Goal: Transaction & Acquisition: Obtain resource

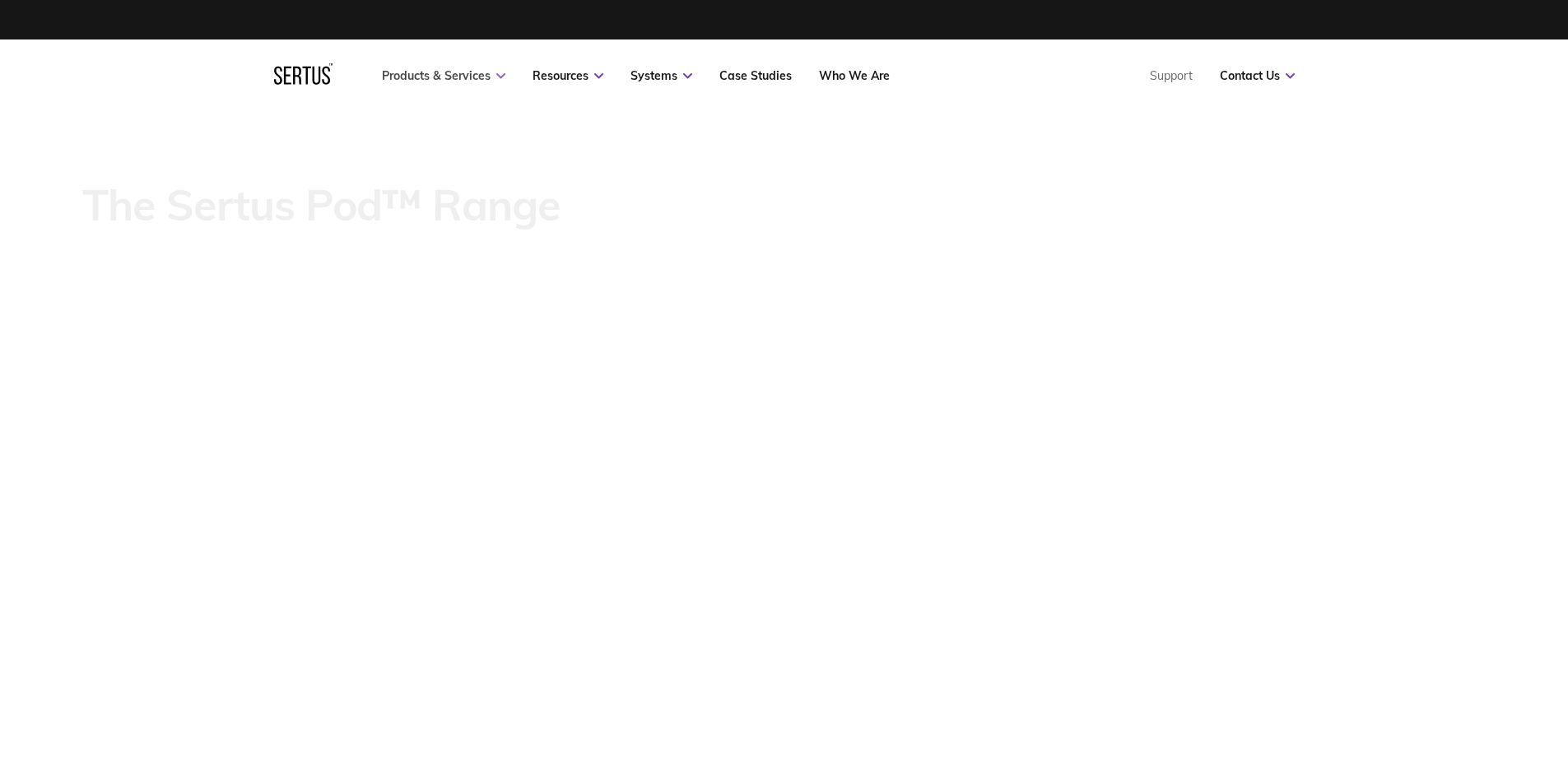
click at [486, 73] on link "Products & Services" at bounding box center [443, 75] width 124 height 15
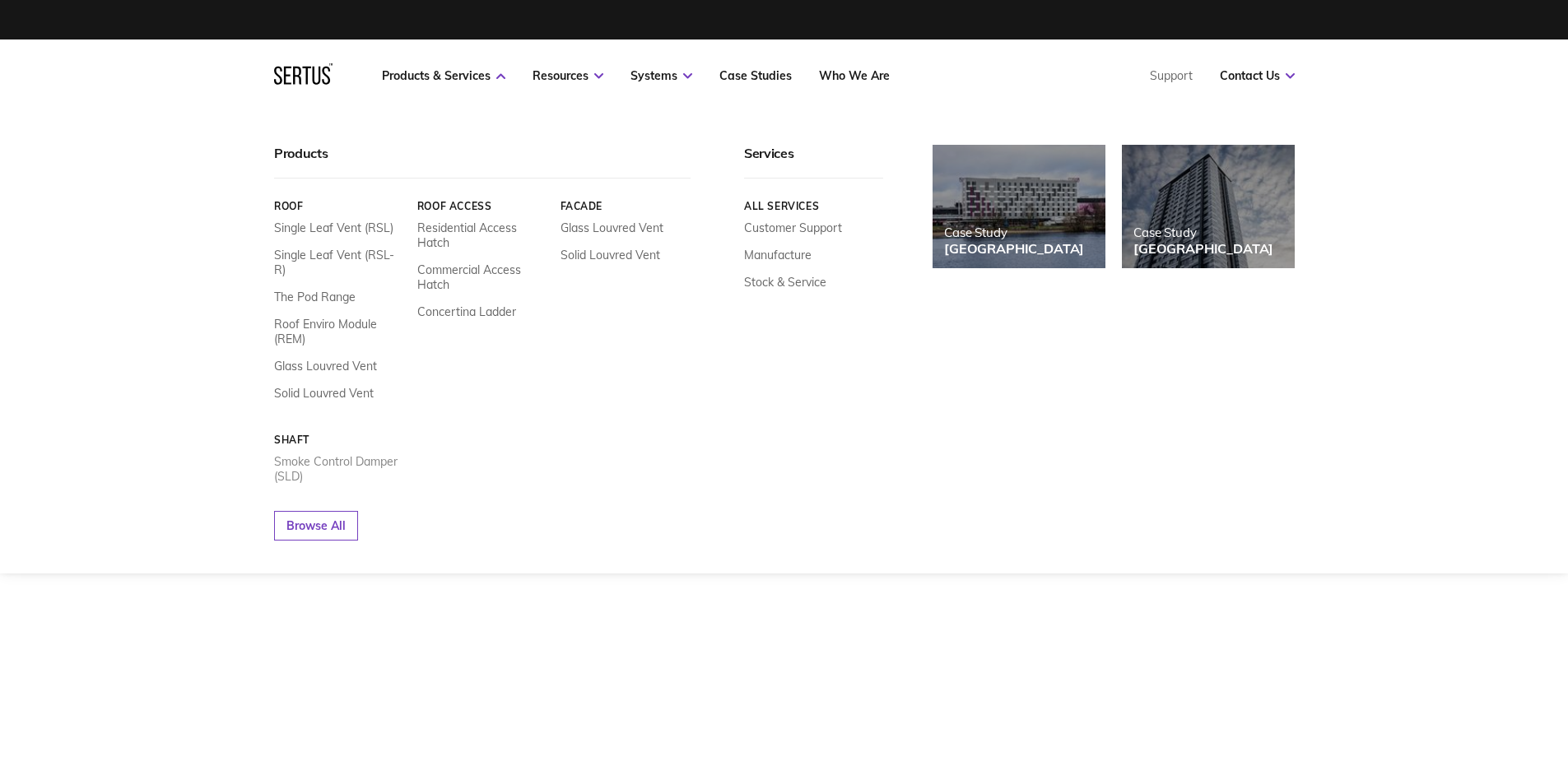
click at [331, 455] on link "Smoke Control Damper (SLD)" at bounding box center [339, 469] width 131 height 30
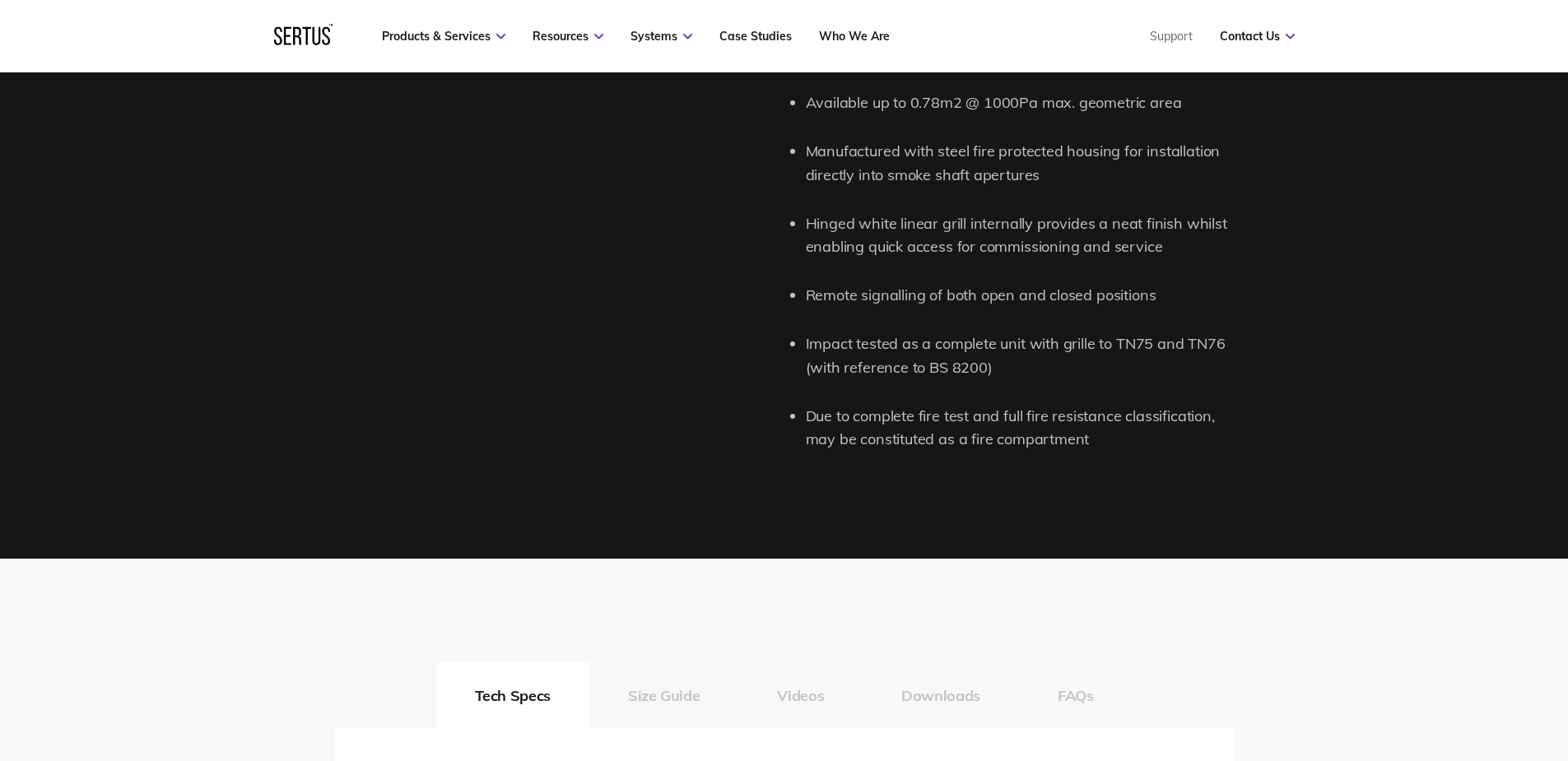
scroll to position [2634, 0]
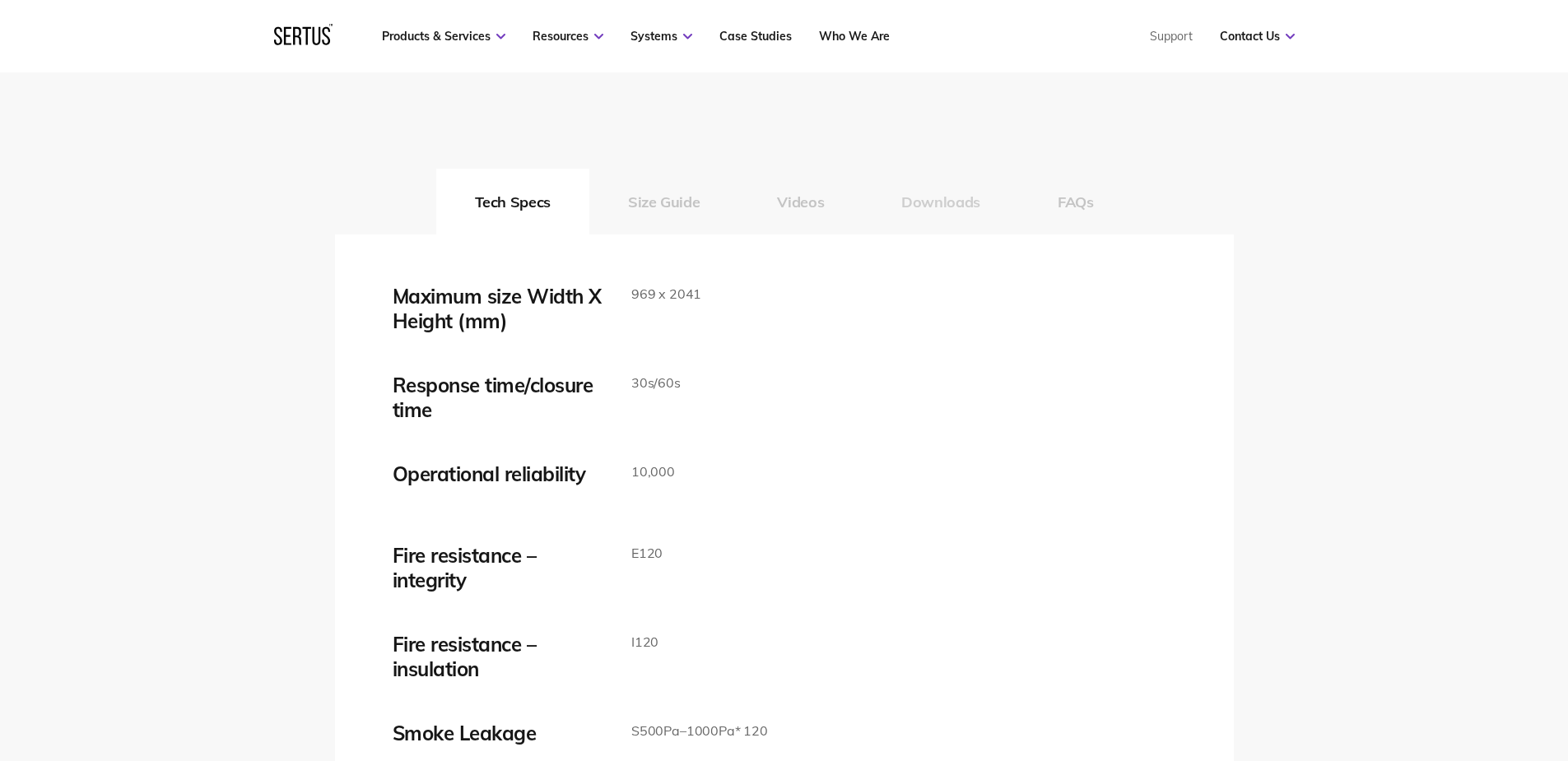
click at [918, 201] on button "Downloads" at bounding box center [941, 202] width 157 height 66
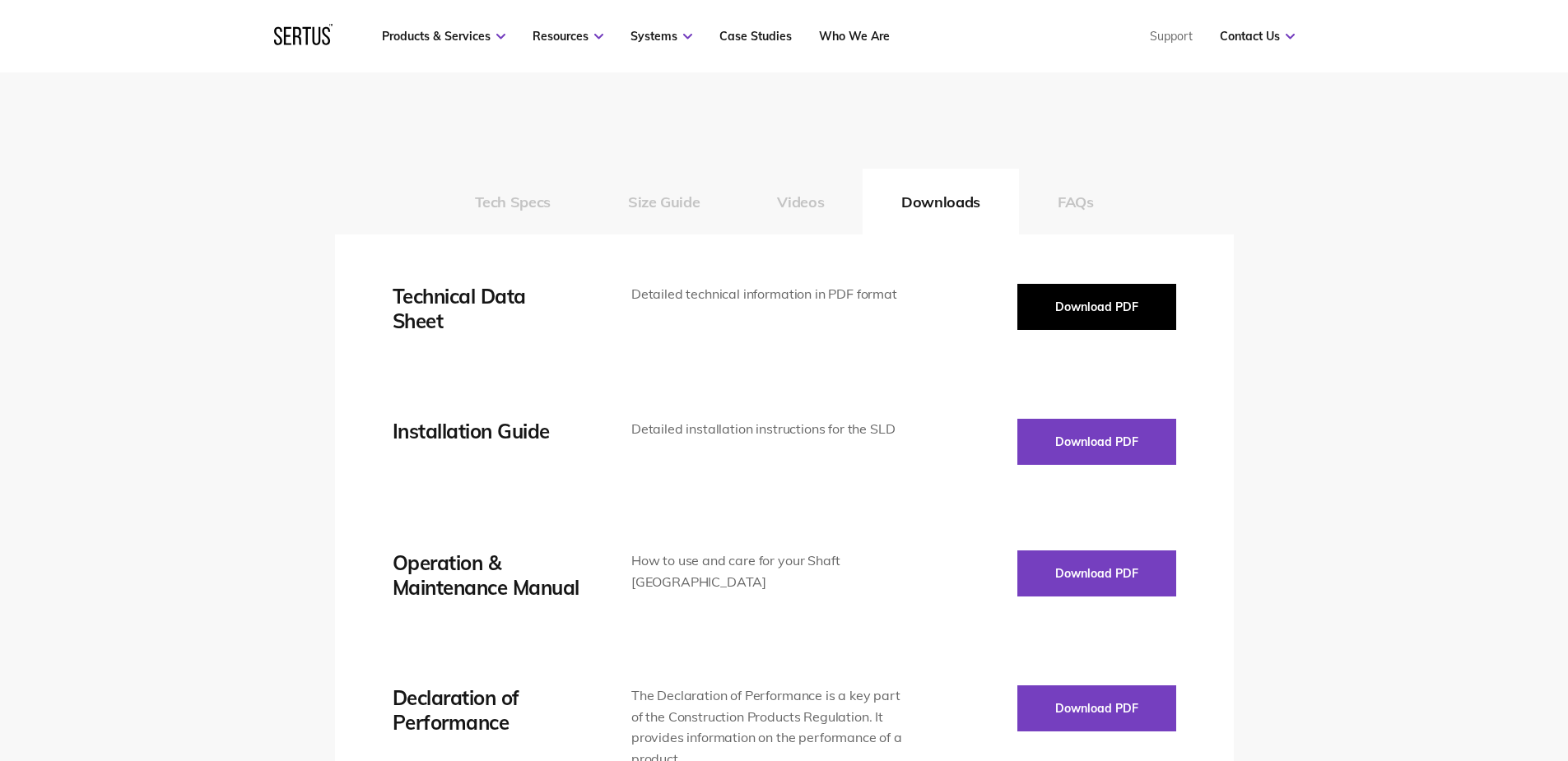
click at [1097, 316] on button "Download PDF" at bounding box center [1096, 307] width 159 height 46
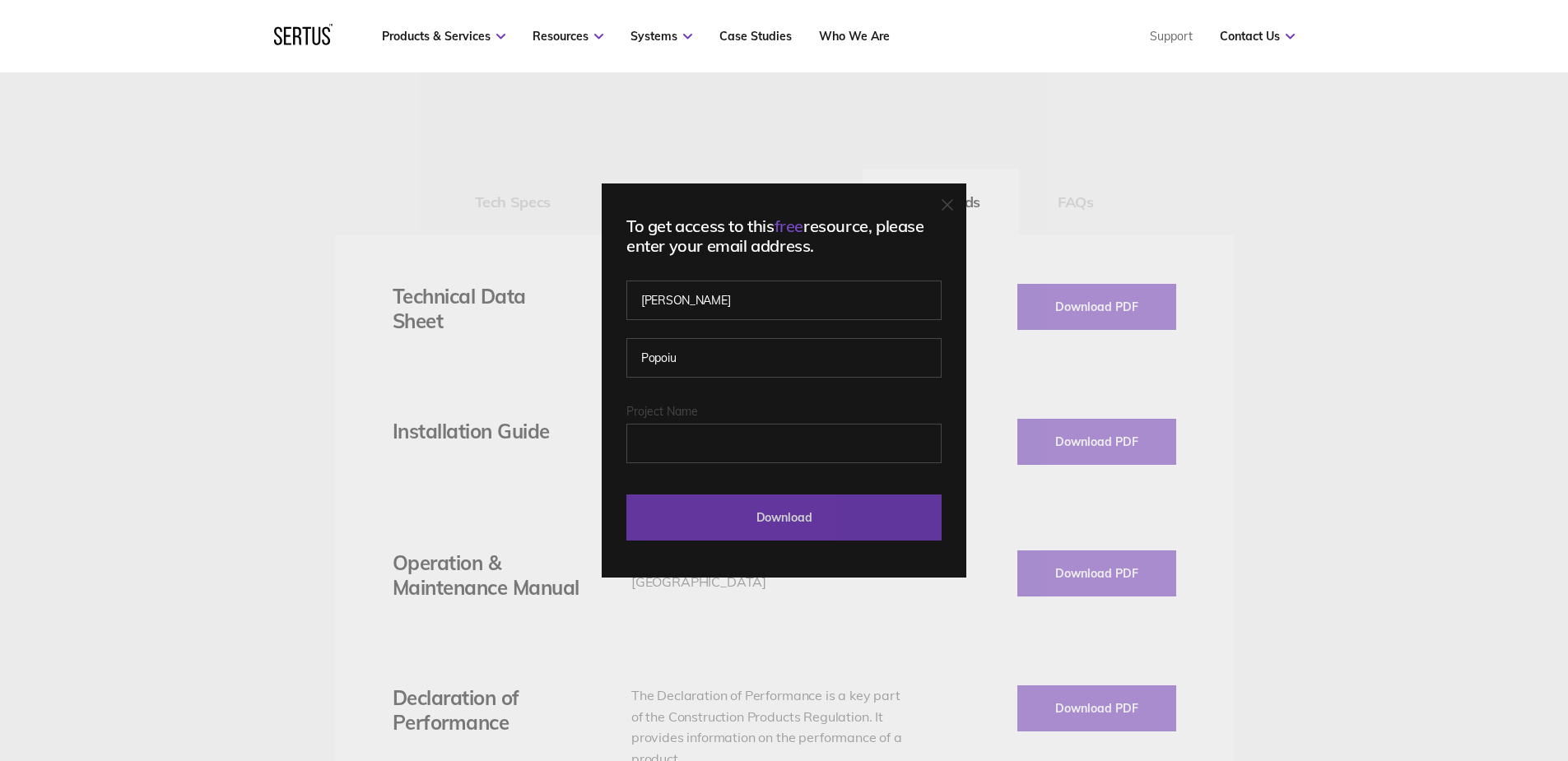
click at [855, 520] on input "Download" at bounding box center [784, 517] width 316 height 46
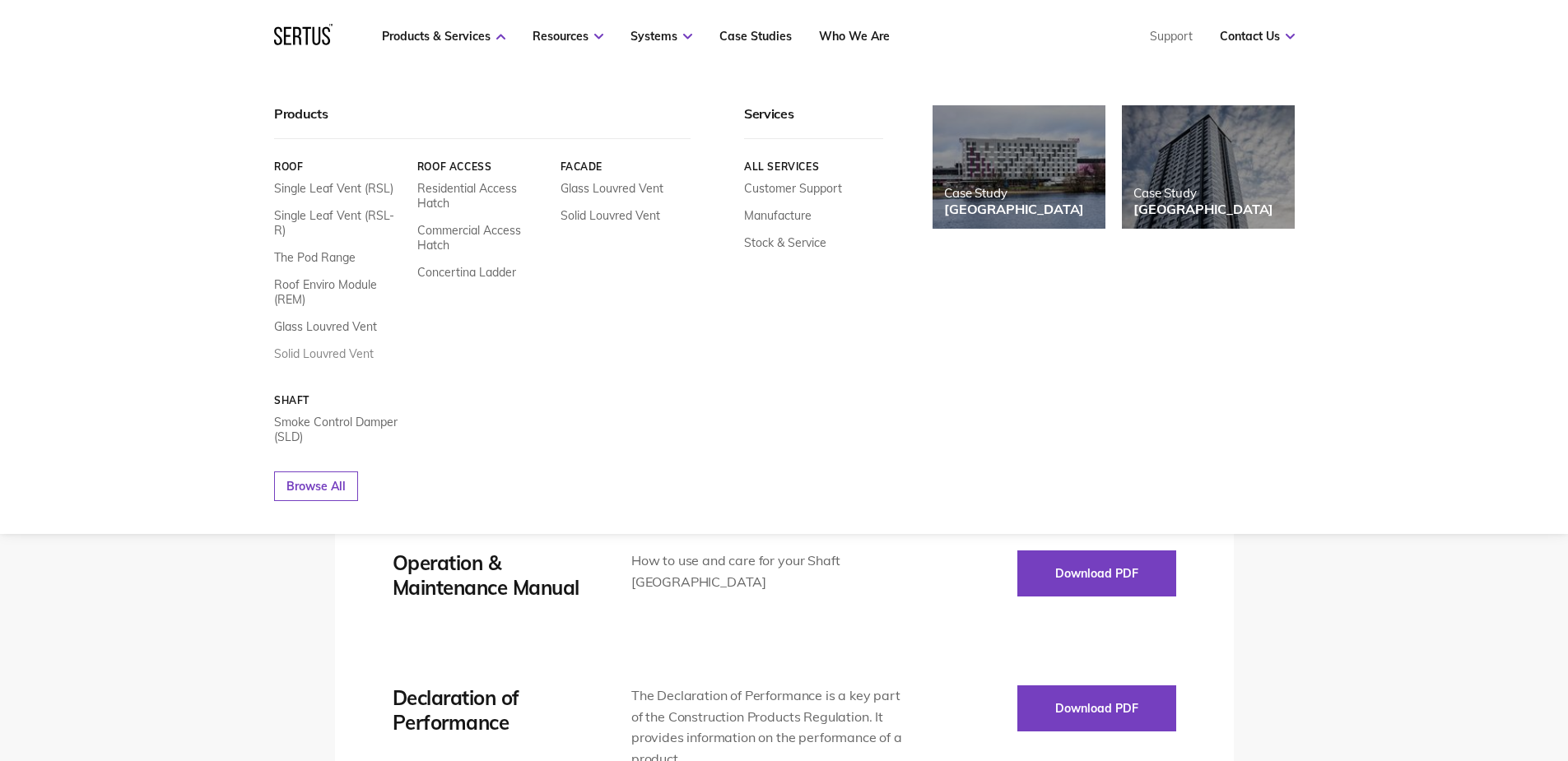
click at [352, 347] on link "Solid Louvred Vent" at bounding box center [324, 354] width 100 height 15
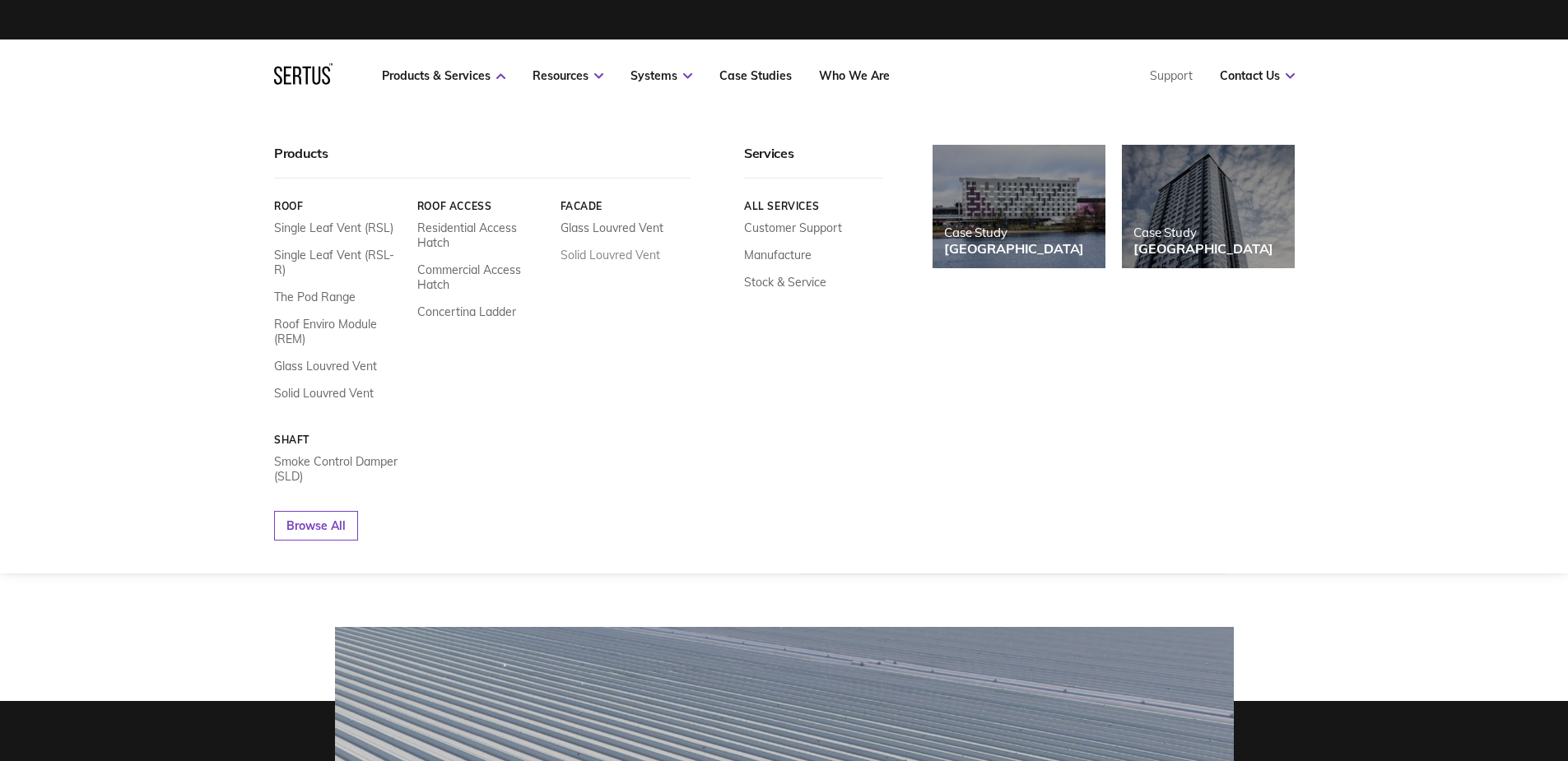
click at [624, 256] on link "Solid Louvred Vent" at bounding box center [609, 255] width 100 height 15
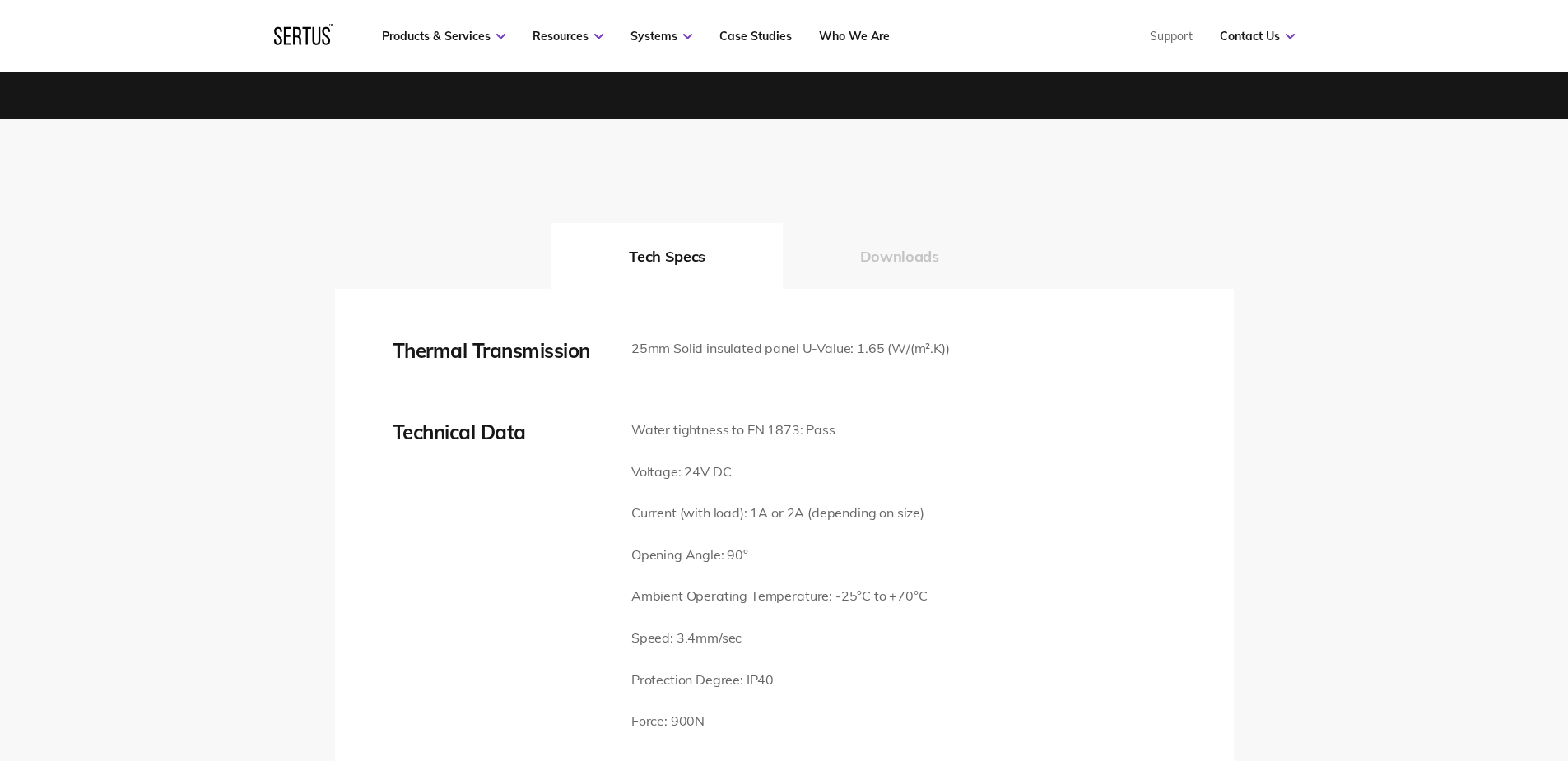
scroll to position [1975, 0]
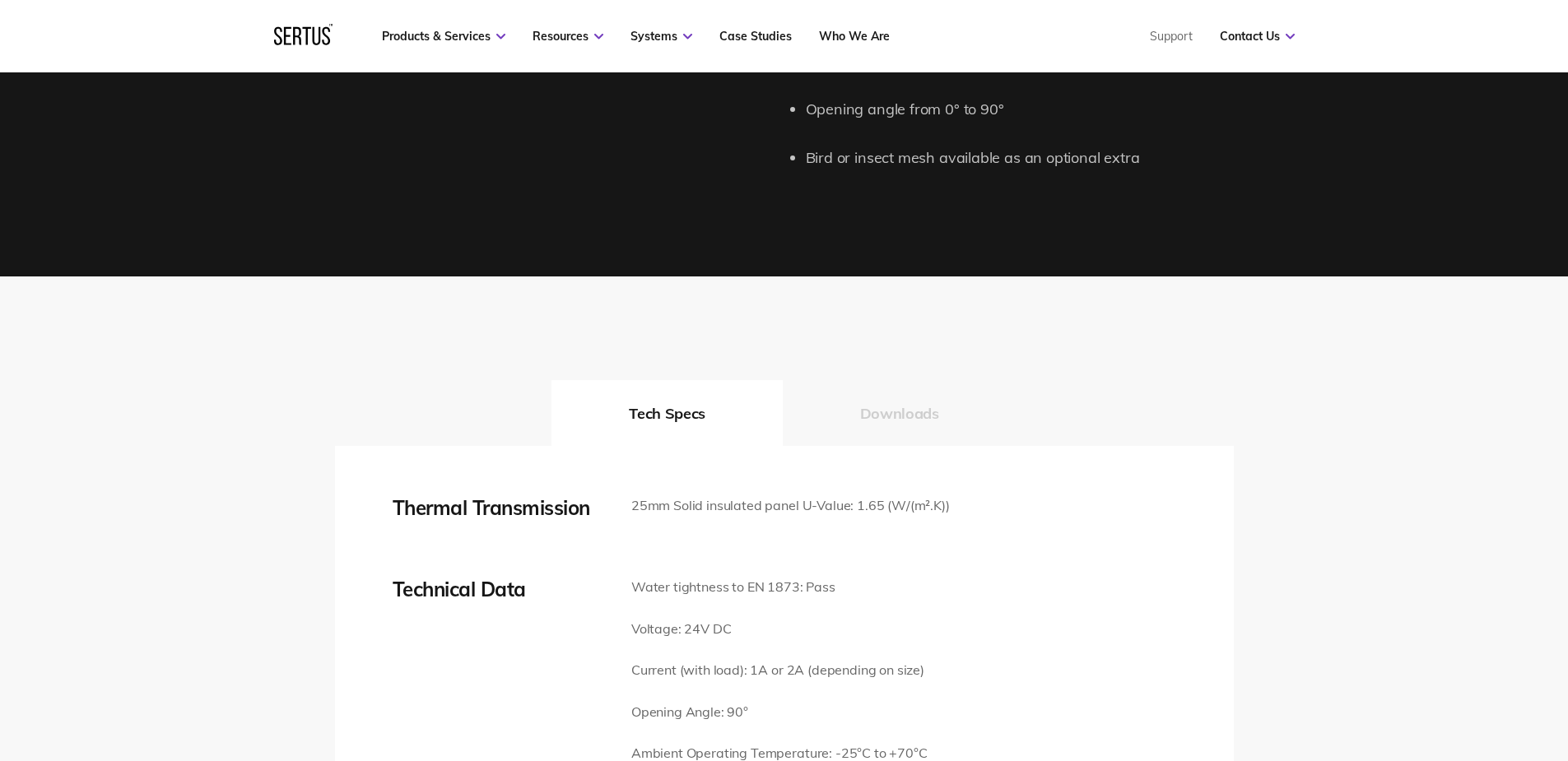
click at [900, 388] on button "Downloads" at bounding box center [900, 413] width 234 height 66
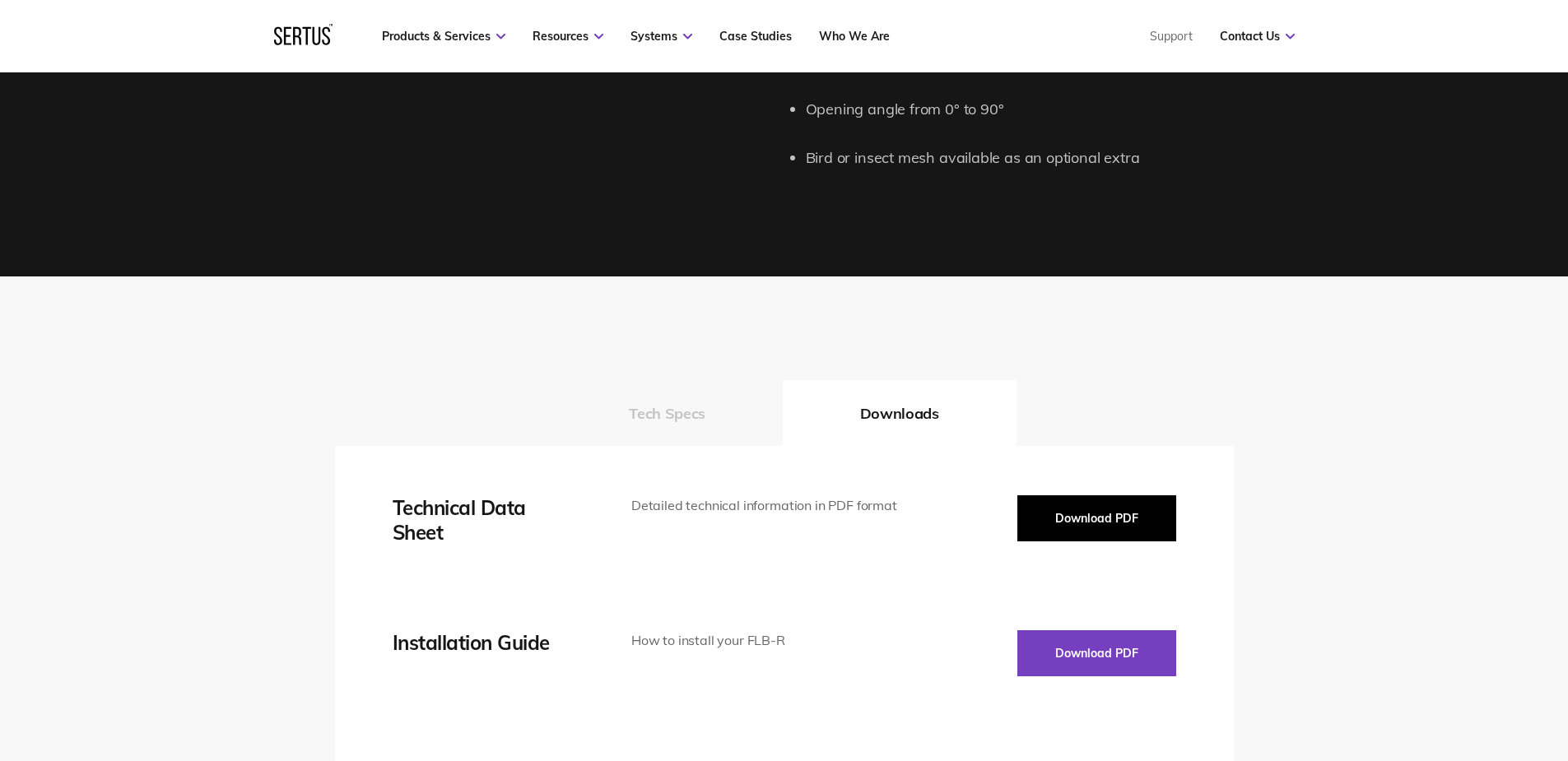
click at [1137, 497] on button "Download PDF" at bounding box center [1096, 518] width 159 height 46
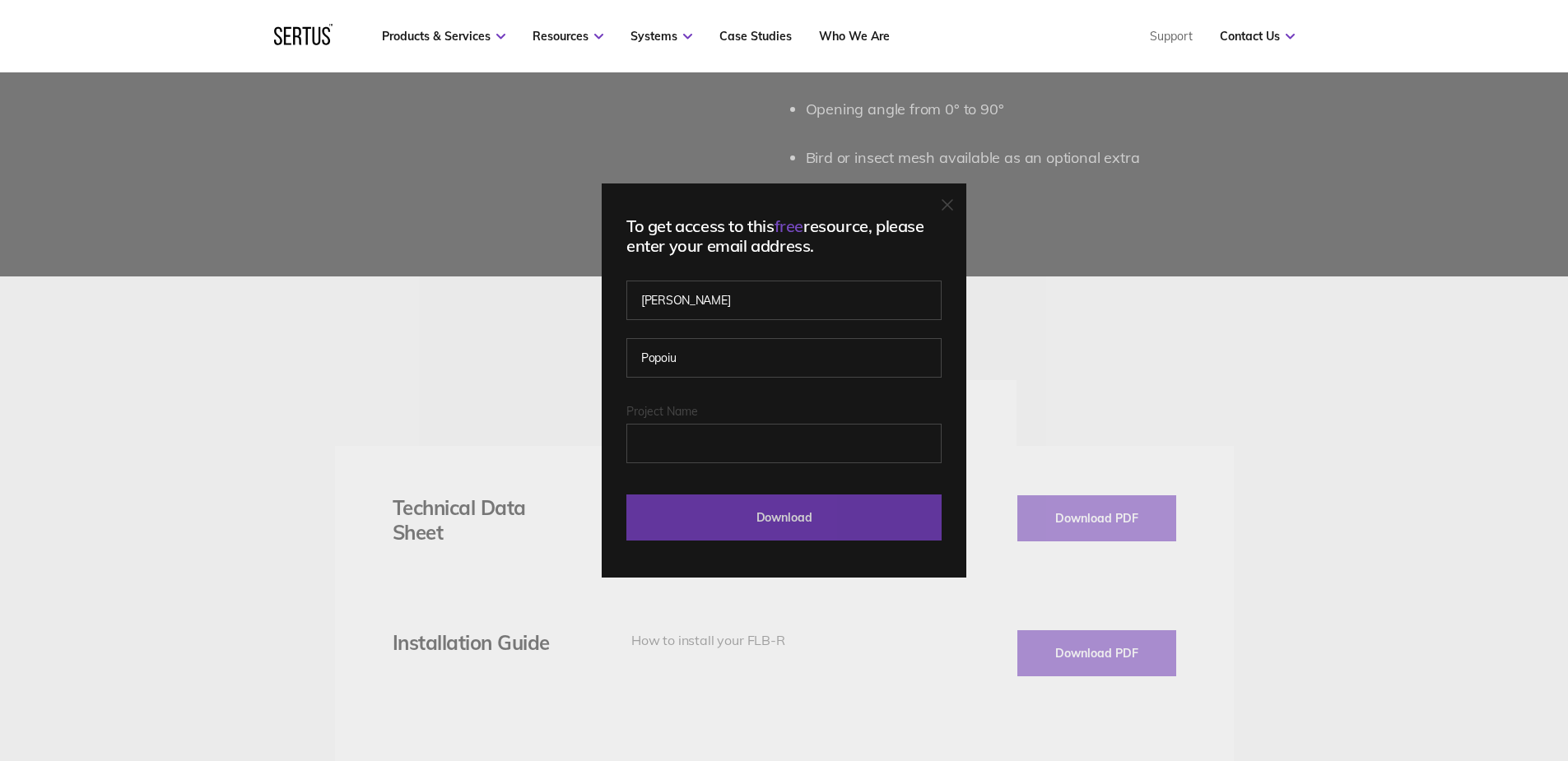
click at [865, 516] on input "Download" at bounding box center [784, 517] width 316 height 46
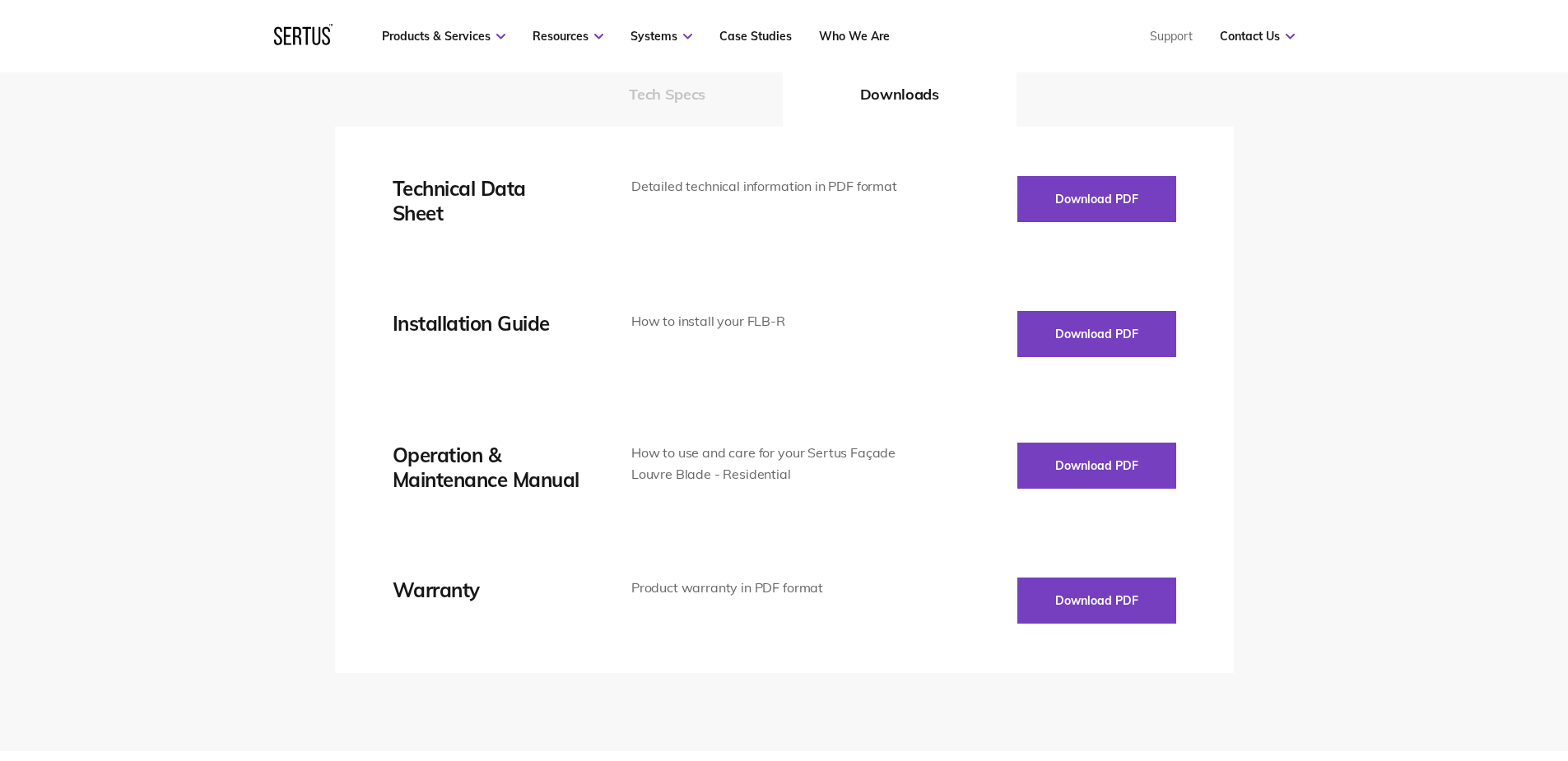
scroll to position [2247, 0]
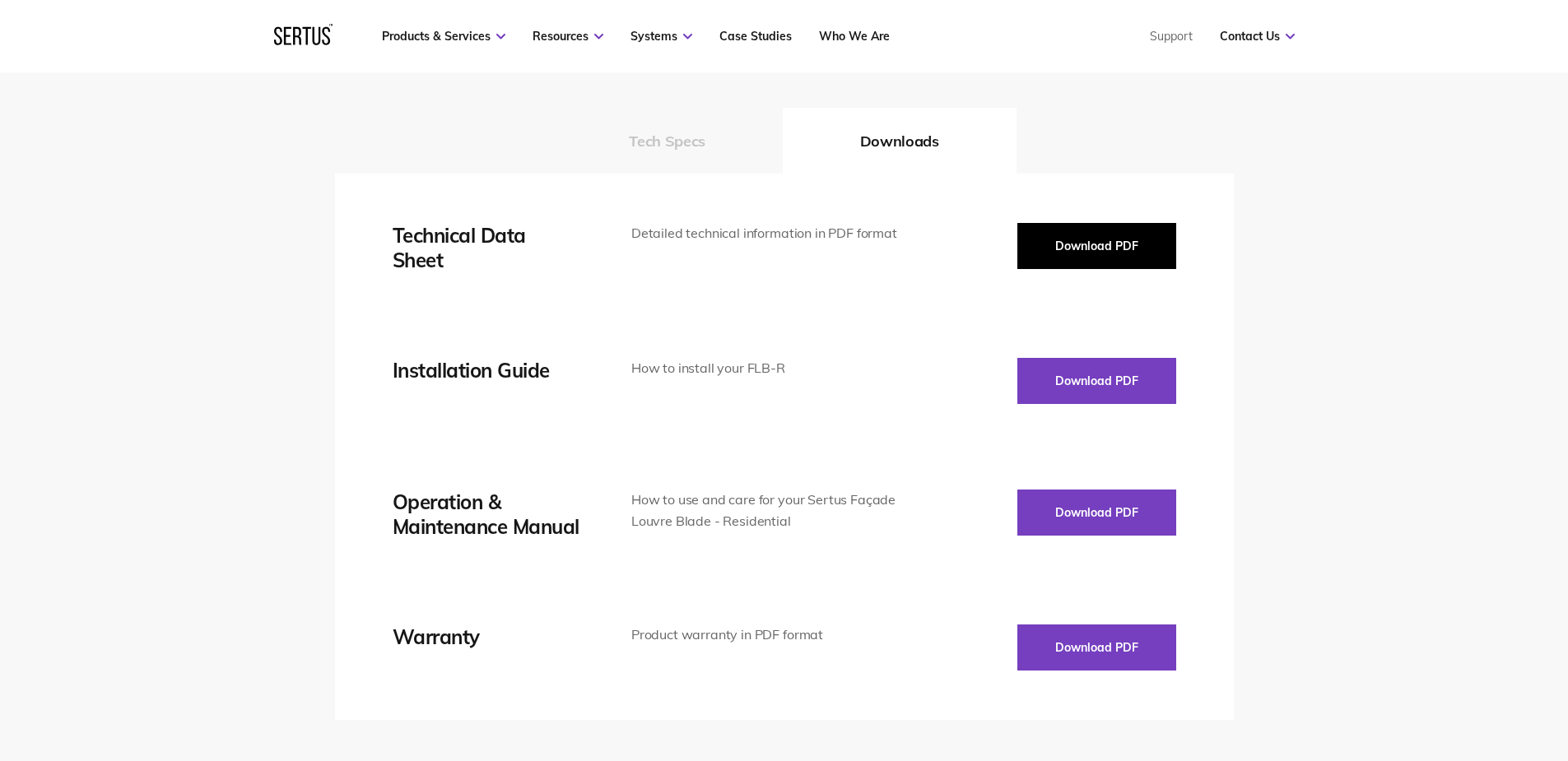
click at [1131, 223] on button "Download PDF" at bounding box center [1096, 246] width 159 height 46
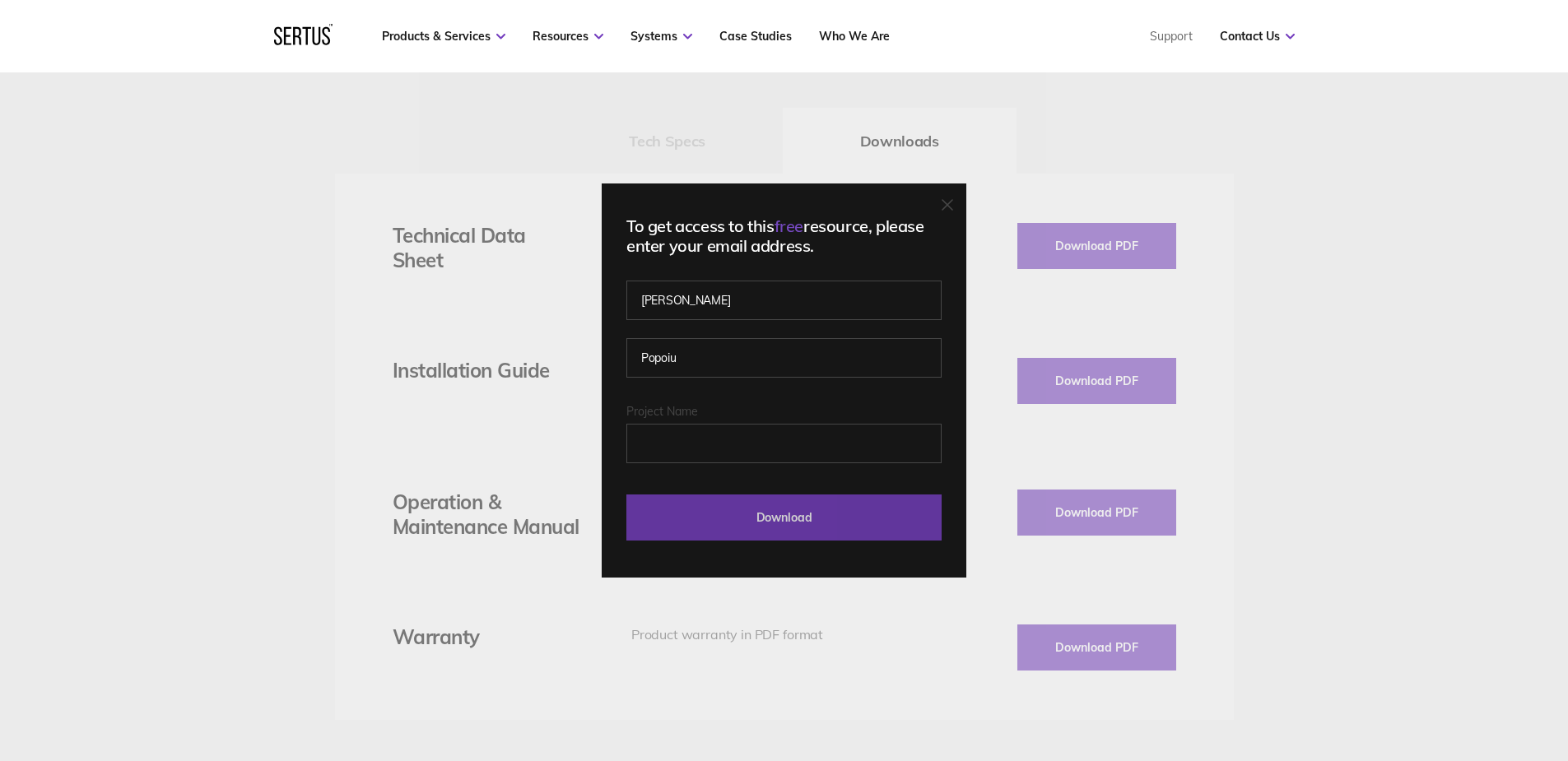
click at [800, 524] on input "Download" at bounding box center [784, 517] width 316 height 46
